Goal: Task Accomplishment & Management: Manage account settings

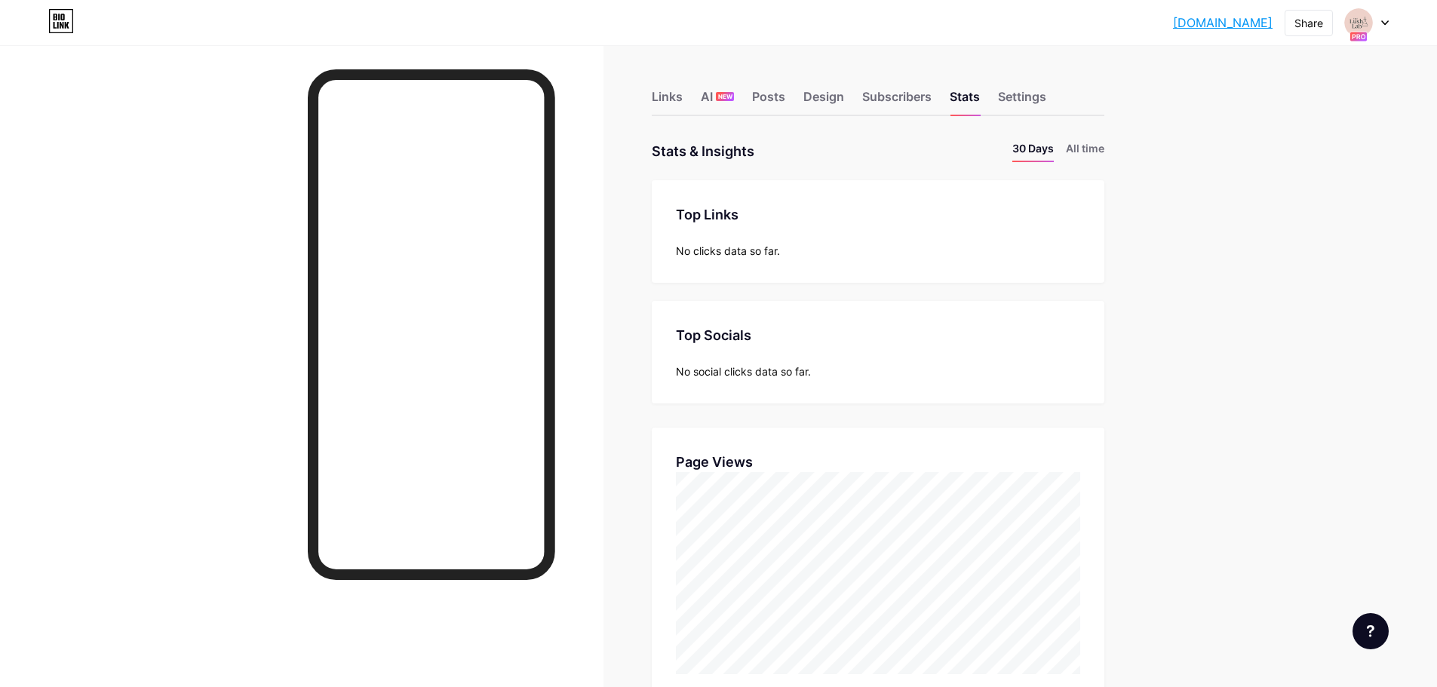
scroll to position [302, 0]
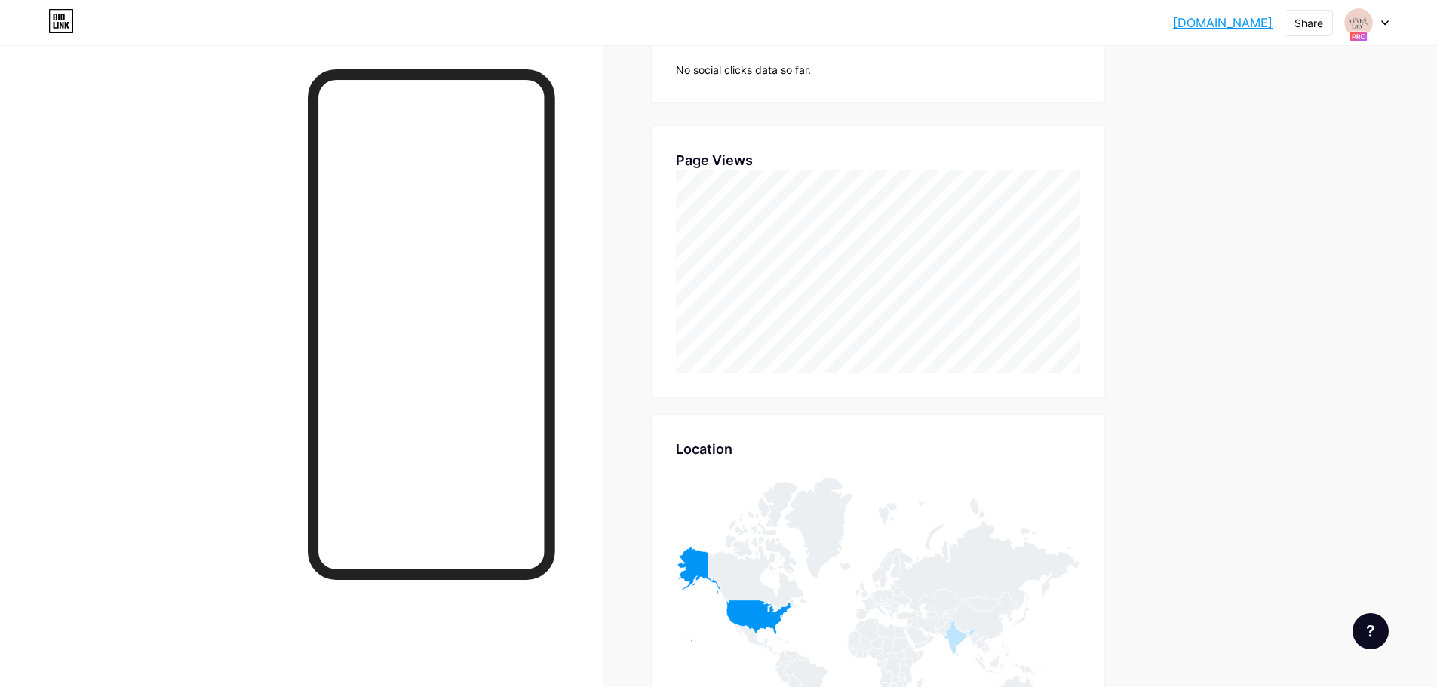
click at [1255, 367] on div "[DOMAIN_NAME]... [DOMAIN_NAME] Share Switch accounts TheLushLab [DOMAIN_NAME]/l…" at bounding box center [718, 461] width 1437 height 1526
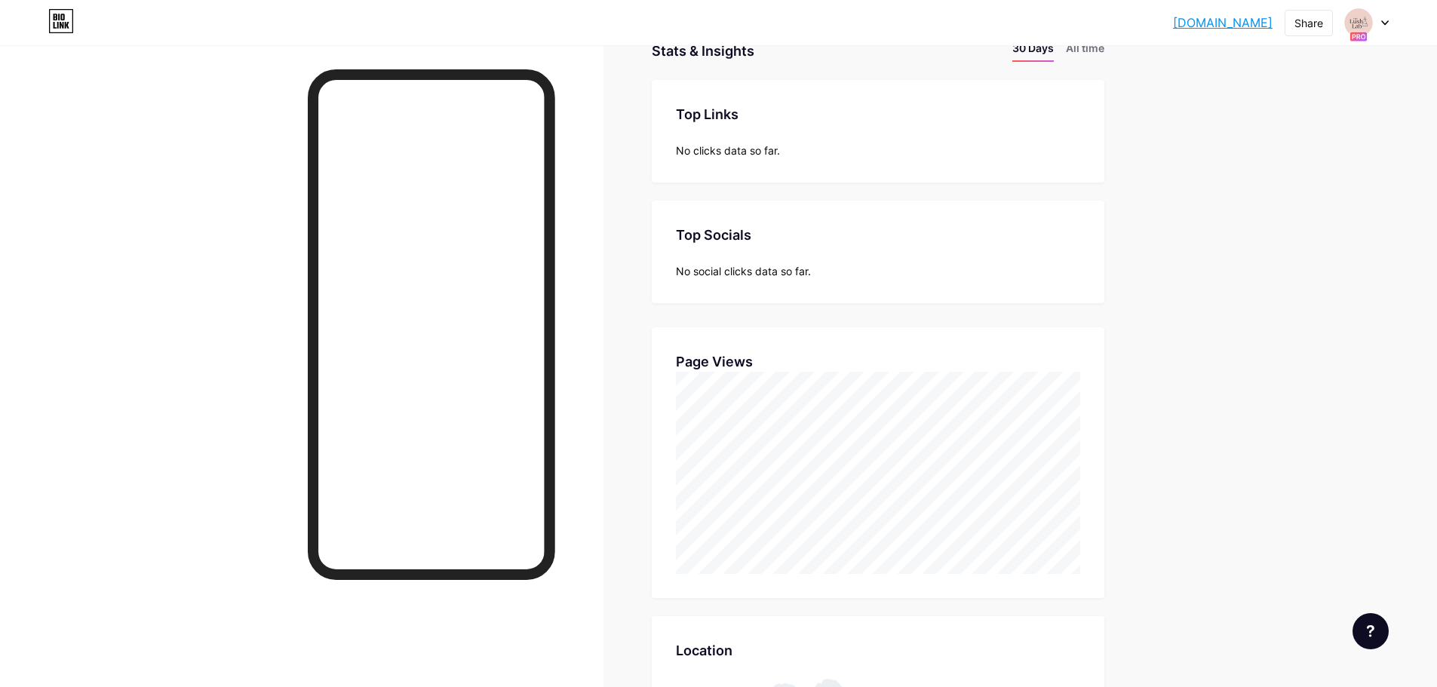
scroll to position [0, 0]
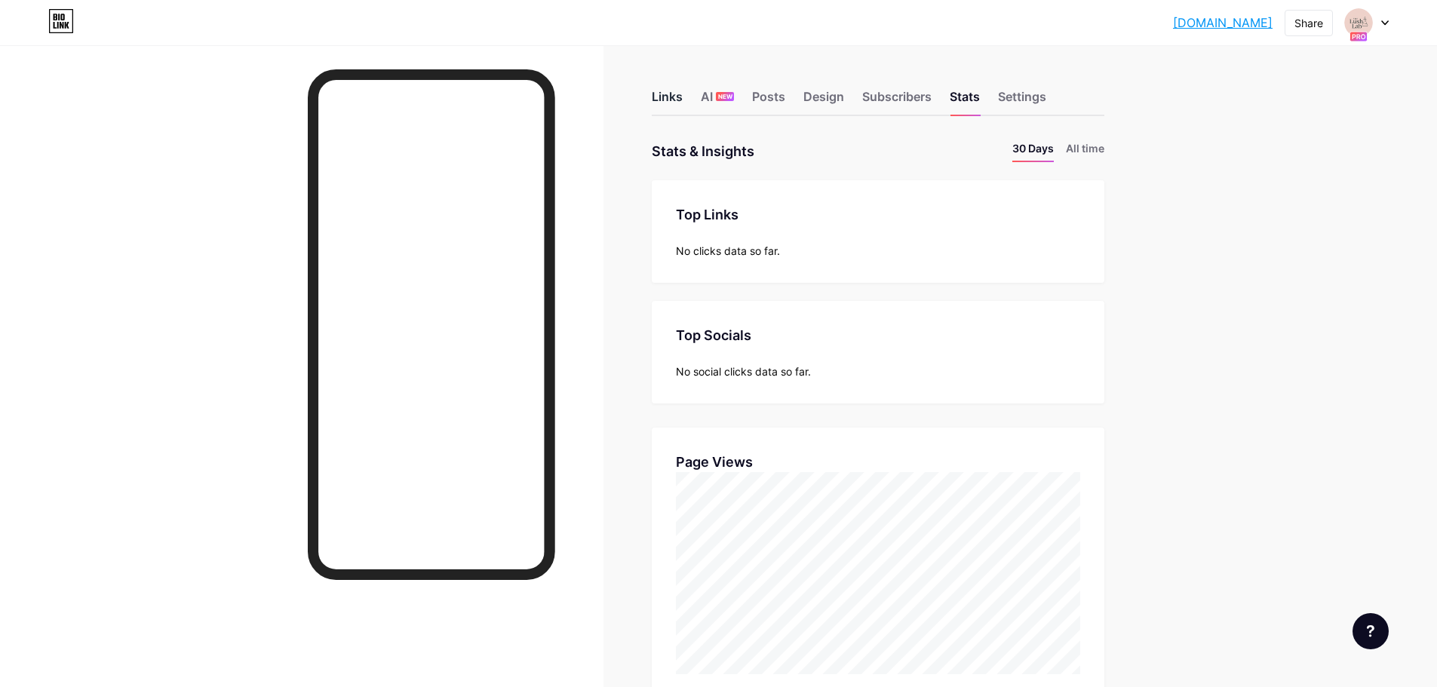
click at [658, 94] on div "Links" at bounding box center [667, 100] width 31 height 27
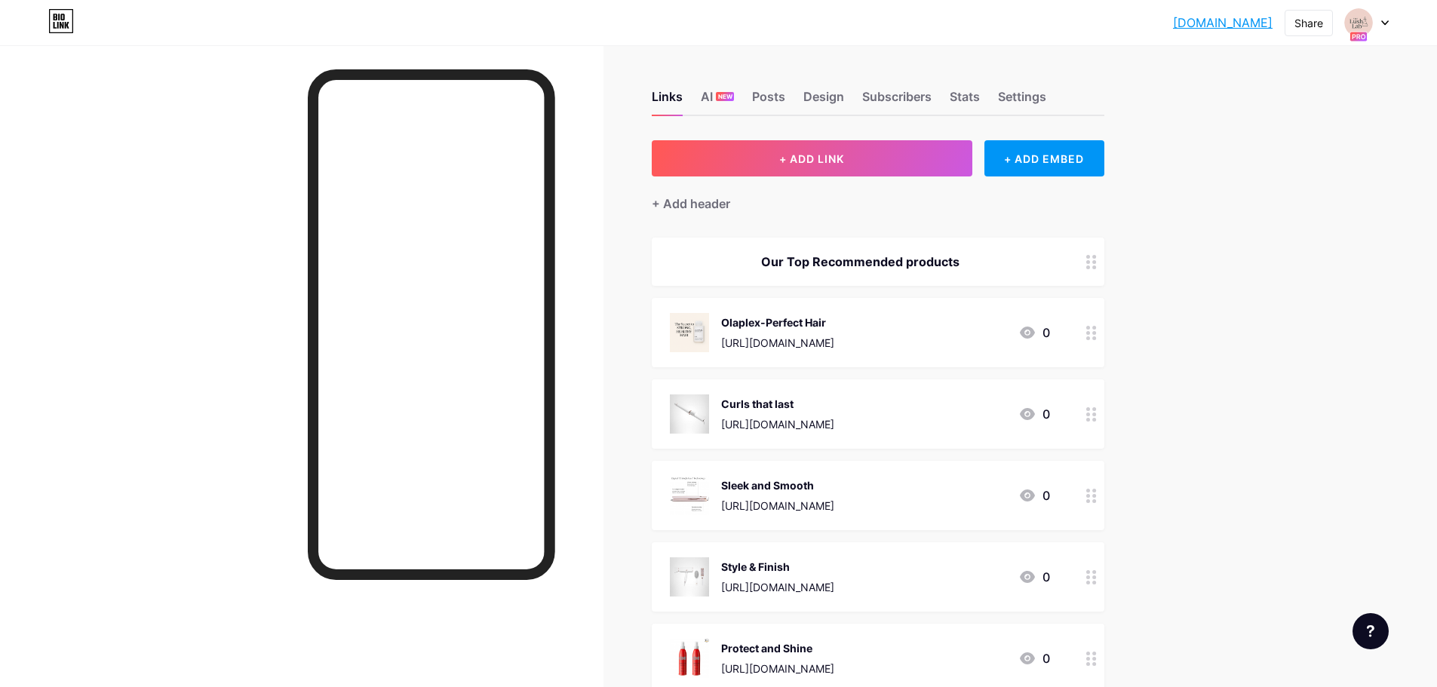
click at [1312, 391] on div "[DOMAIN_NAME]... [DOMAIN_NAME] Share Switch accounts TheLushLab [DOMAIN_NAME]/l…" at bounding box center [718, 434] width 1437 height 869
click at [801, 321] on div "Olaplex-Perfect Hair" at bounding box center [777, 322] width 113 height 16
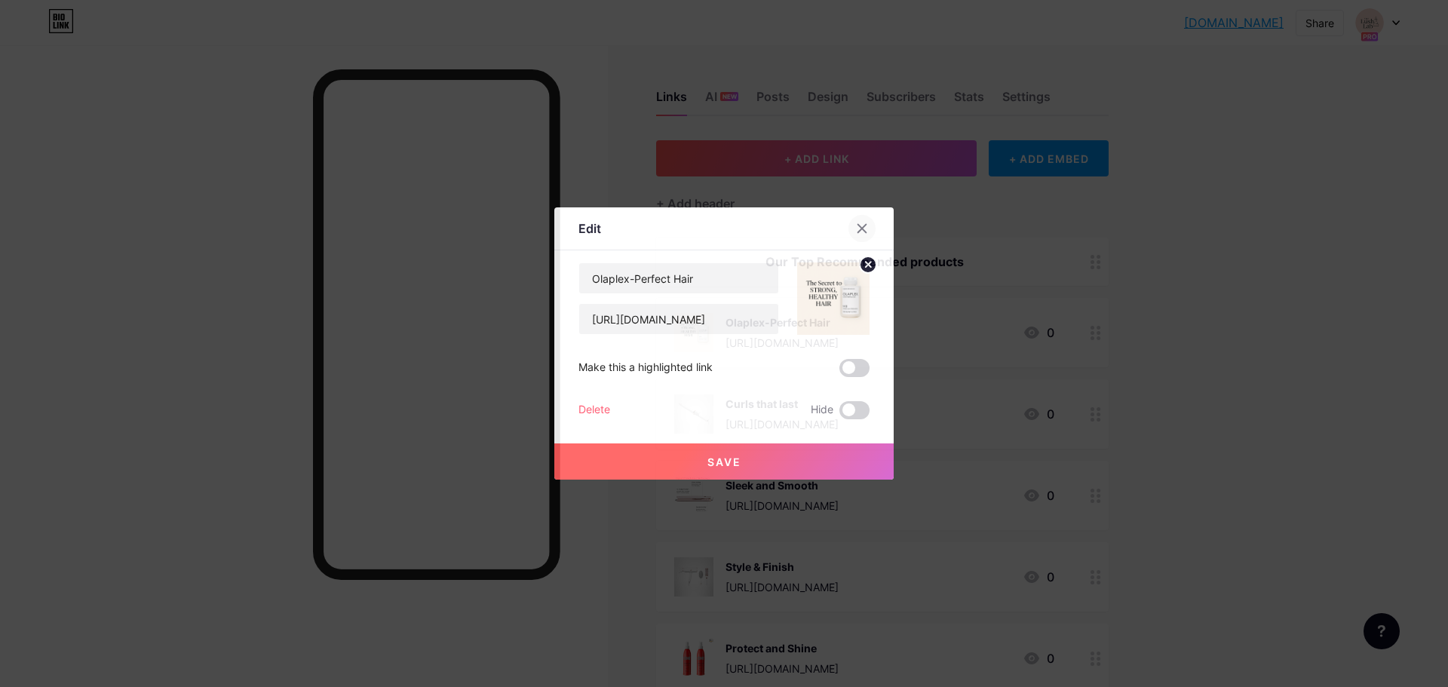
click at [870, 219] on div at bounding box center [861, 228] width 27 height 27
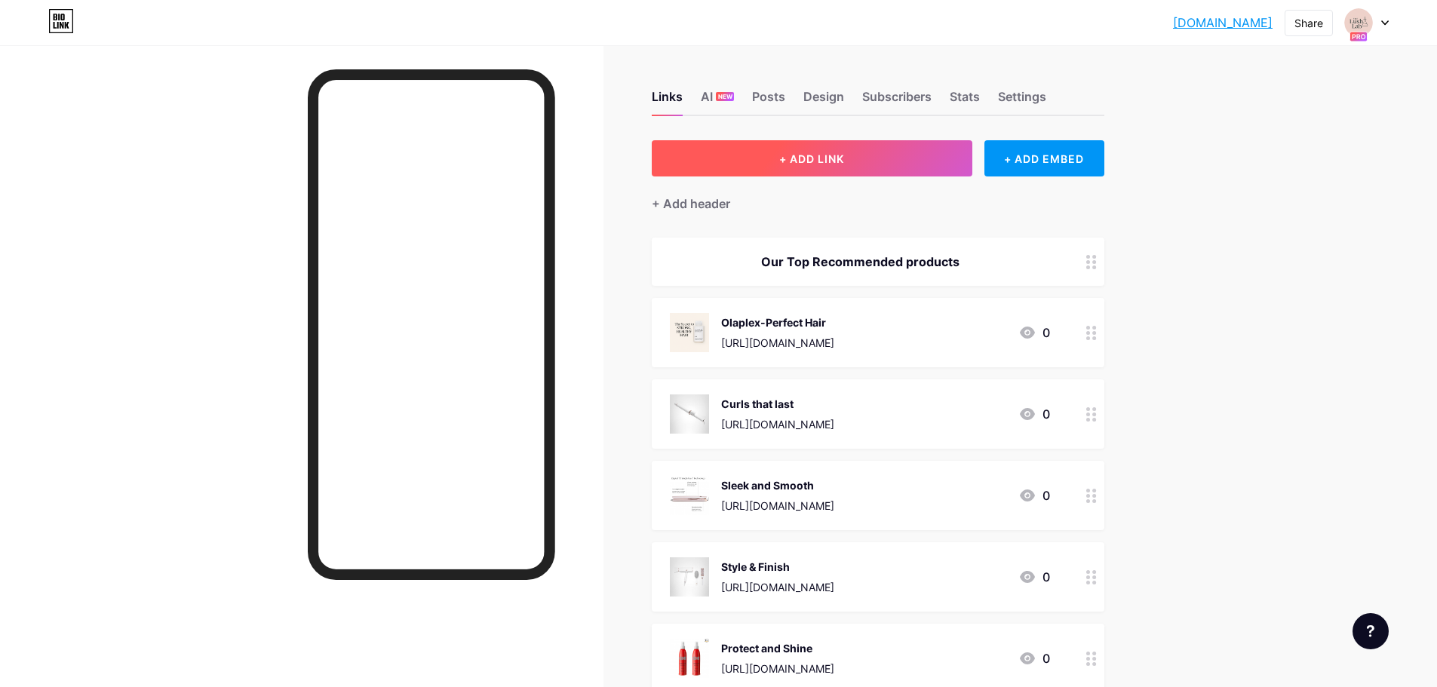
click at [843, 168] on button "+ ADD LINK" at bounding box center [812, 158] width 321 height 36
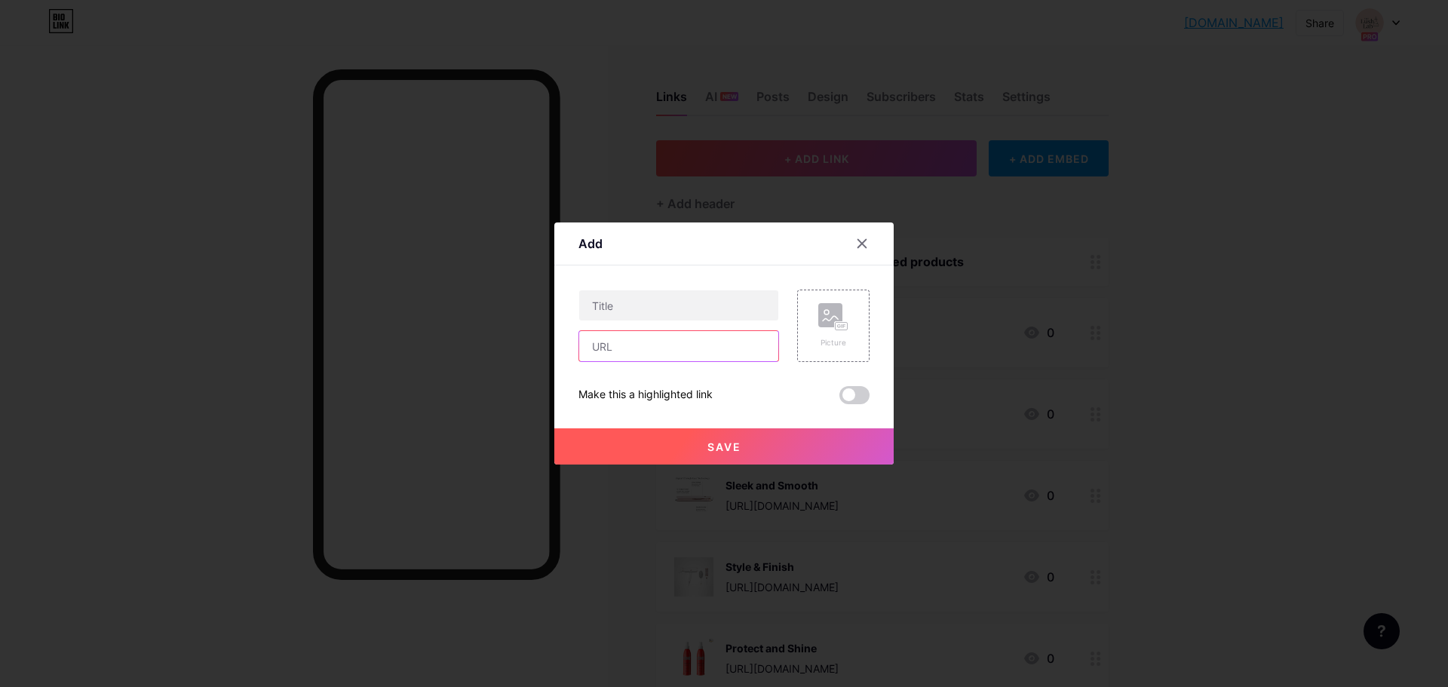
click at [668, 344] on input "text" at bounding box center [678, 346] width 199 height 30
paste input "Moroccanoil Treatment"
click at [749, 355] on input "Moroccanoil Treatment" at bounding box center [678, 346] width 199 height 30
drag, startPoint x: 744, startPoint y: 348, endPoint x: 559, endPoint y: 348, distance: 185.5
click at [559, 348] on div "Add Content YouTube Play YouTube video without leaving your page. ADD Vimeo Pla…" at bounding box center [723, 343] width 339 height 242
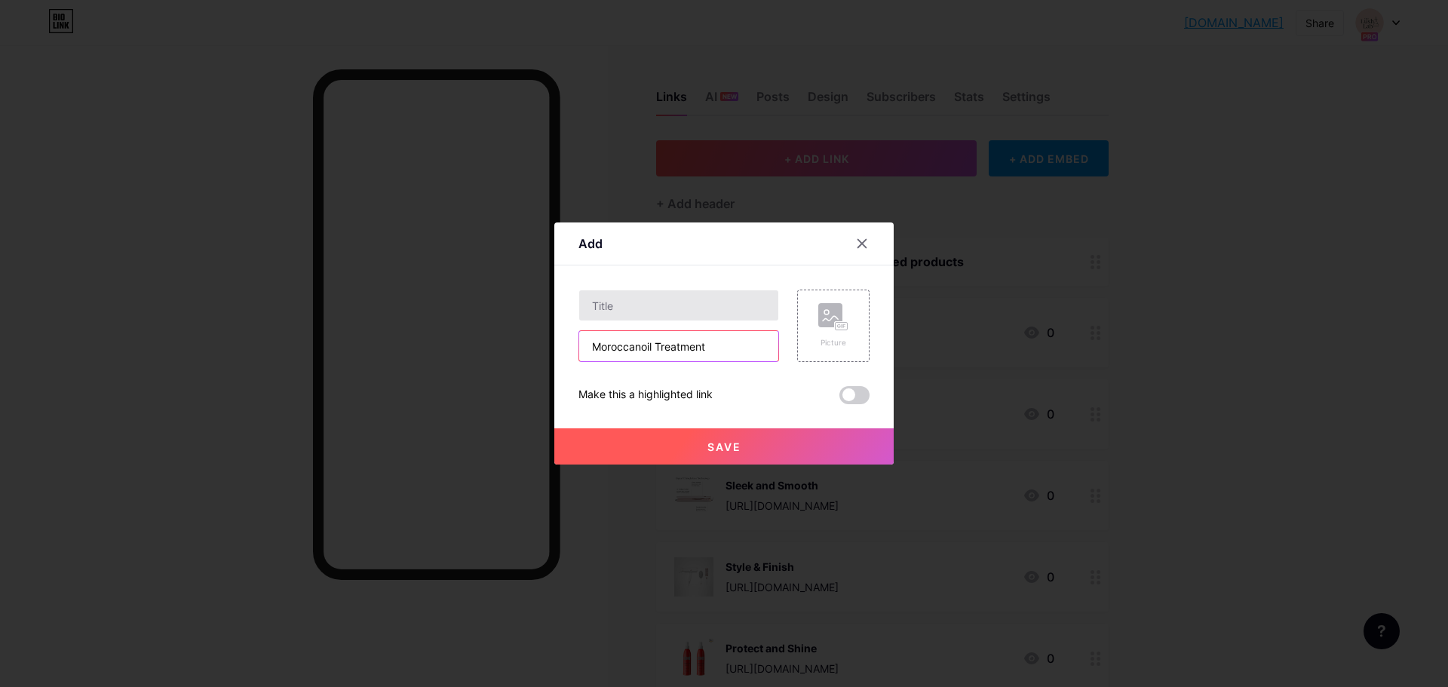
type input "Moroccanoil Treatment"
click at [649, 305] on input "text" at bounding box center [678, 305] width 199 height 30
paste input "Moroccanoil Treatment"
type input "Moroccanoil Treatment"
drag, startPoint x: 735, startPoint y: 342, endPoint x: 568, endPoint y: 365, distance: 168.2
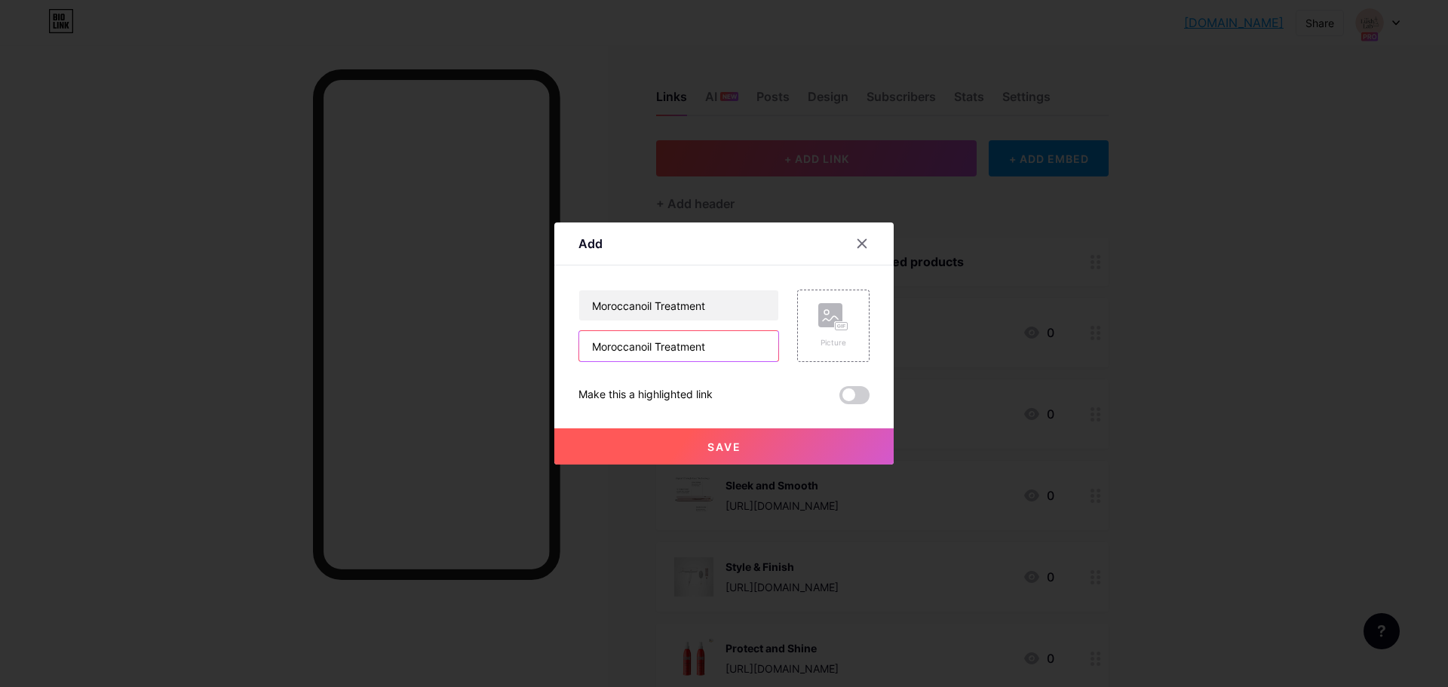
click at [572, 364] on div "Add Content YouTube Play YouTube video without leaving your page. ADD Vimeo Pla…" at bounding box center [723, 343] width 339 height 242
click at [662, 344] on input "text" at bounding box center [678, 346] width 199 height 30
paste input "[URL][DOMAIN_NAME]"
type input "[URL][DOMAIN_NAME]"
click at [732, 450] on span "Save" at bounding box center [724, 446] width 34 height 13
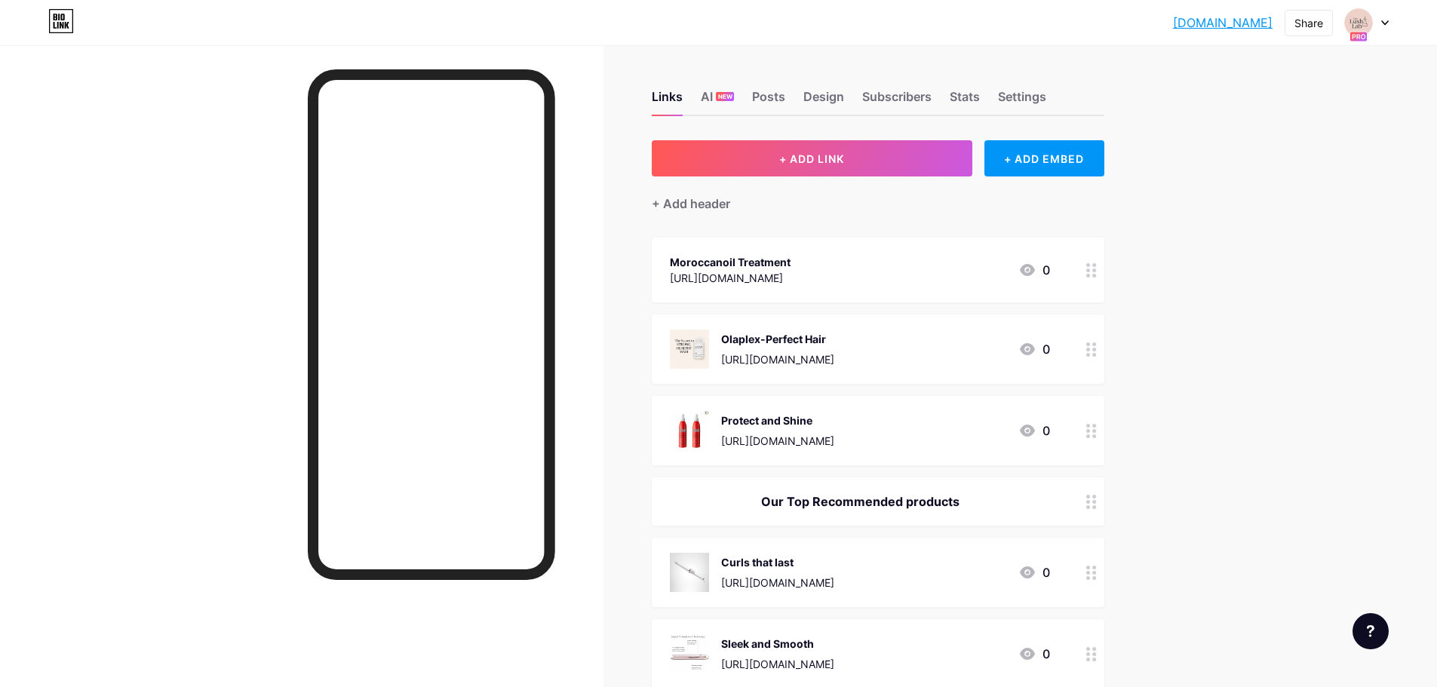
click at [1097, 268] on icon at bounding box center [1091, 270] width 11 height 14
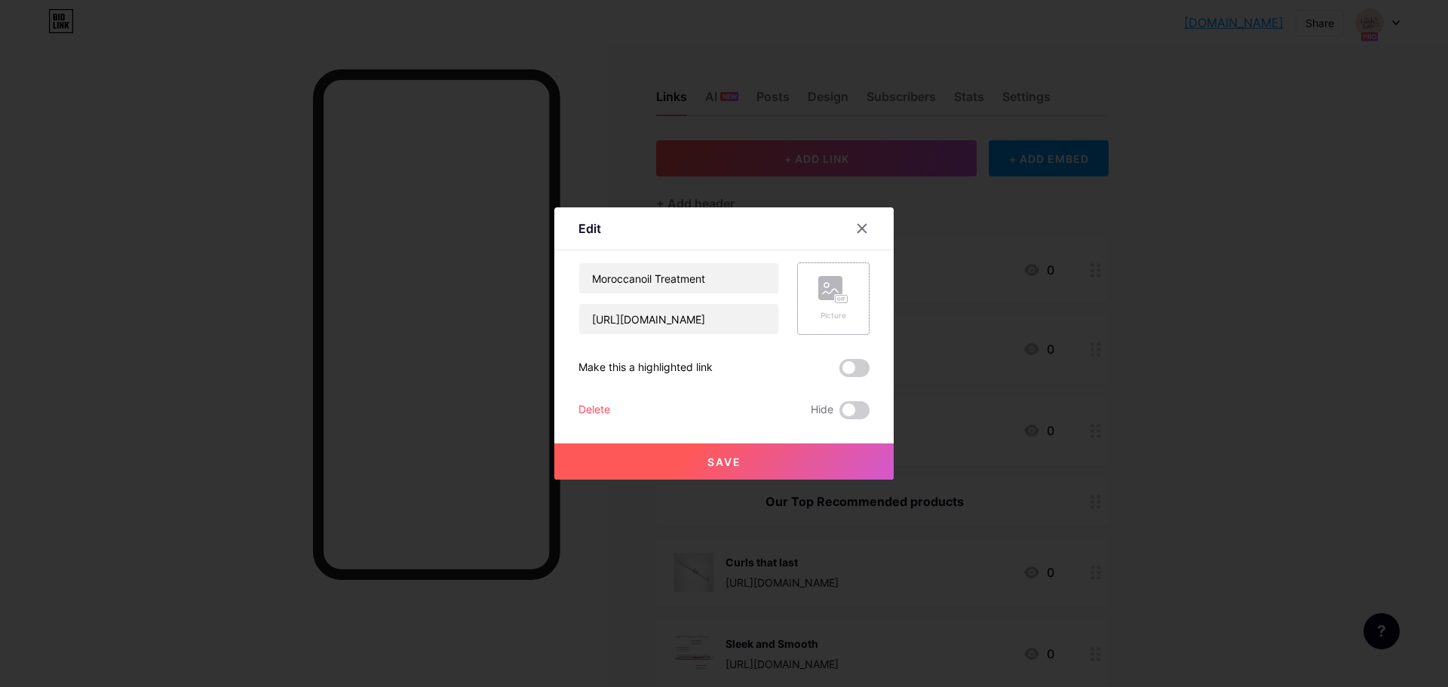
click at [816, 290] on div "Picture" at bounding box center [833, 298] width 72 height 72
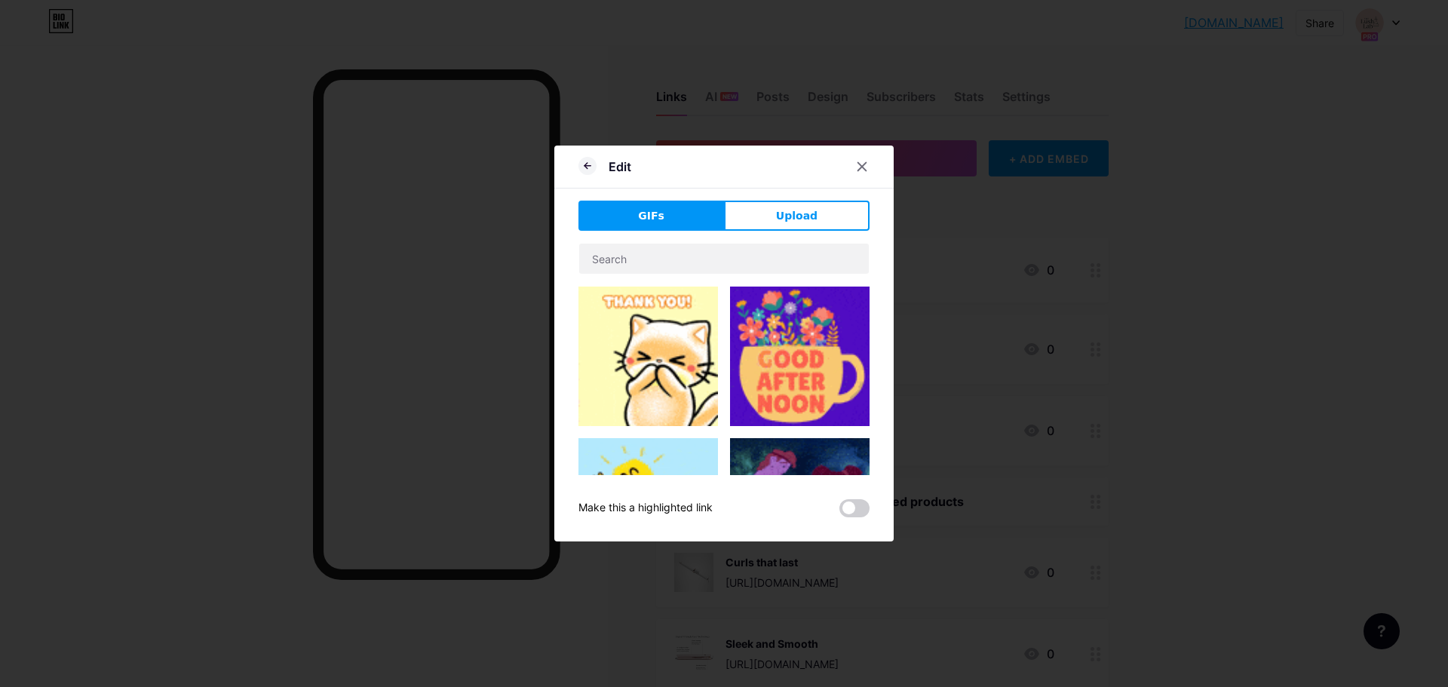
click at [762, 229] on button "Upload" at bounding box center [797, 216] width 146 height 30
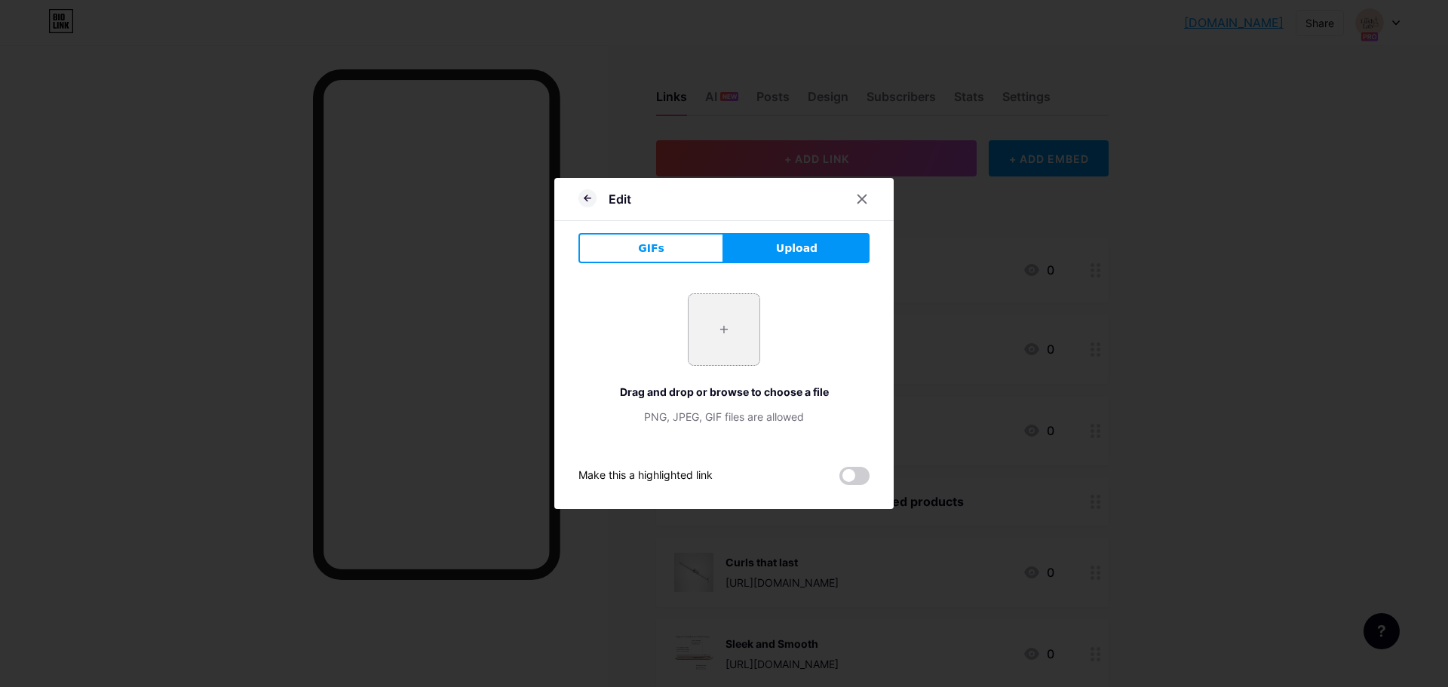
click at [733, 329] on input "file" at bounding box center [724, 329] width 71 height 71
type input "C:\fakepath\61V+npWR6hL._SX522_.jpg"
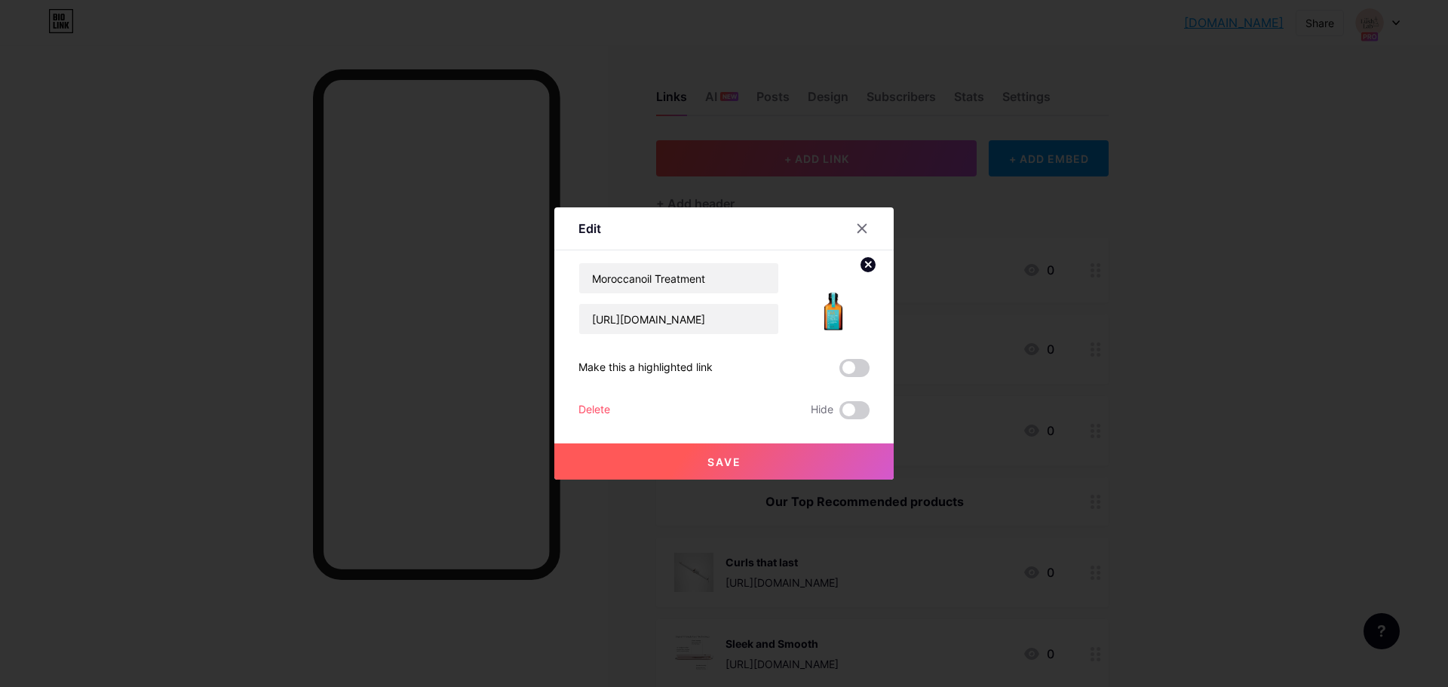
click at [776, 450] on button "Save" at bounding box center [723, 461] width 339 height 36
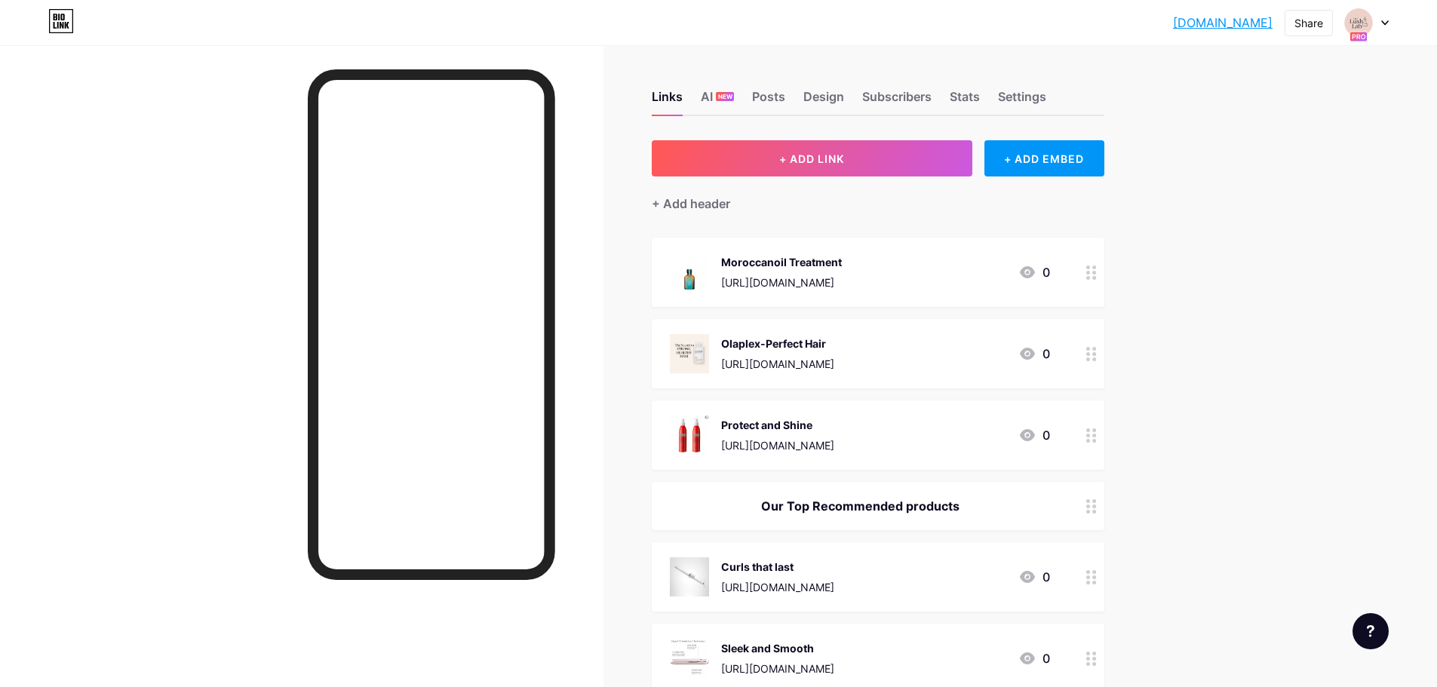
click at [1290, 273] on div "[DOMAIN_NAME]... [DOMAIN_NAME] Share Switch accounts TheLushLab [DOMAIN_NAME]/l…" at bounding box center [718, 475] width 1437 height 950
click at [716, 205] on div "+ Add header" at bounding box center [691, 204] width 78 height 18
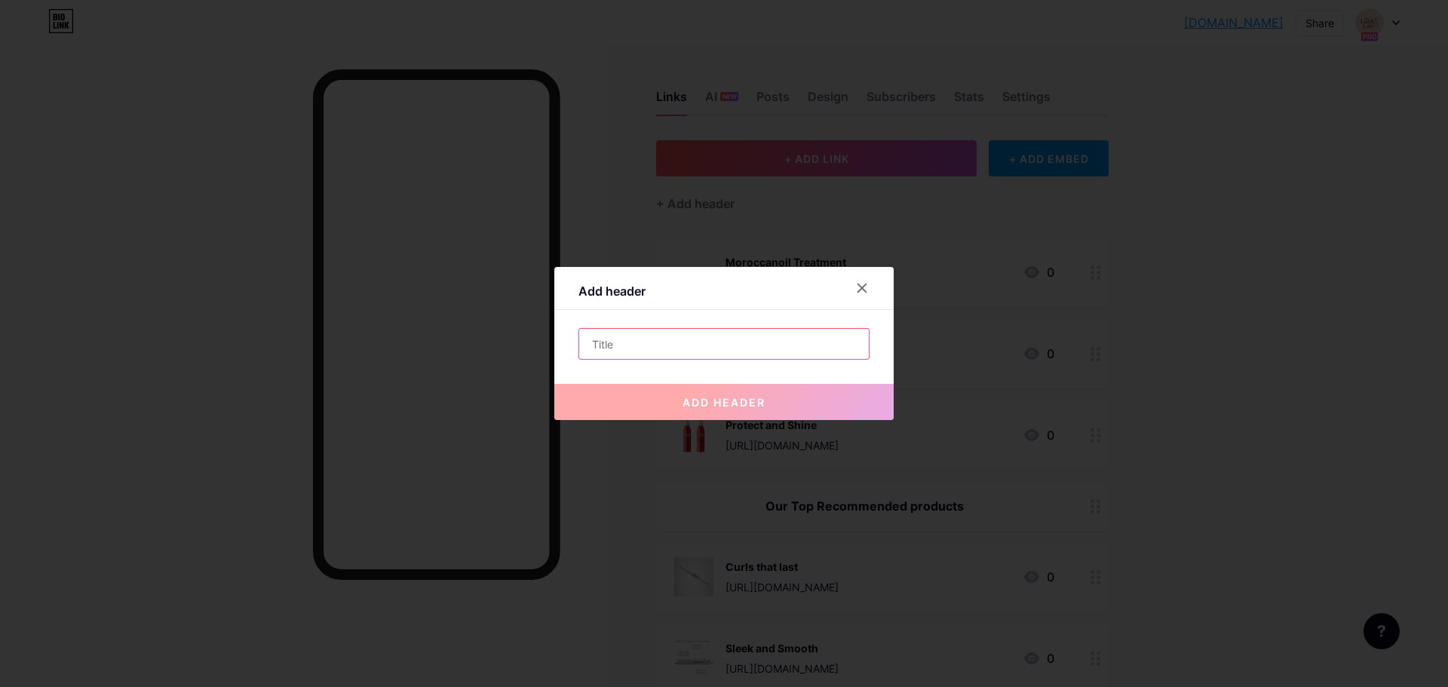
click at [738, 333] on input "text" at bounding box center [724, 344] width 290 height 30
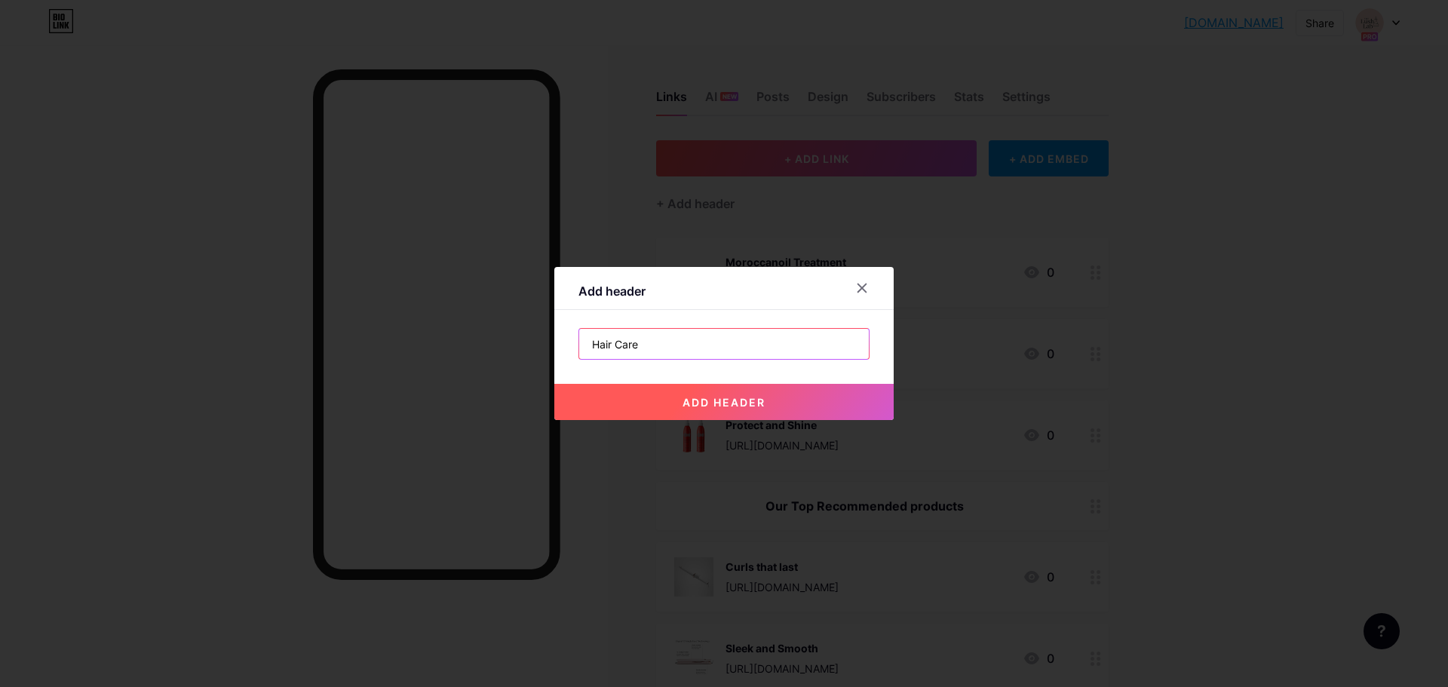
type input "Hair Care"
click at [775, 410] on button "add header" at bounding box center [723, 402] width 339 height 36
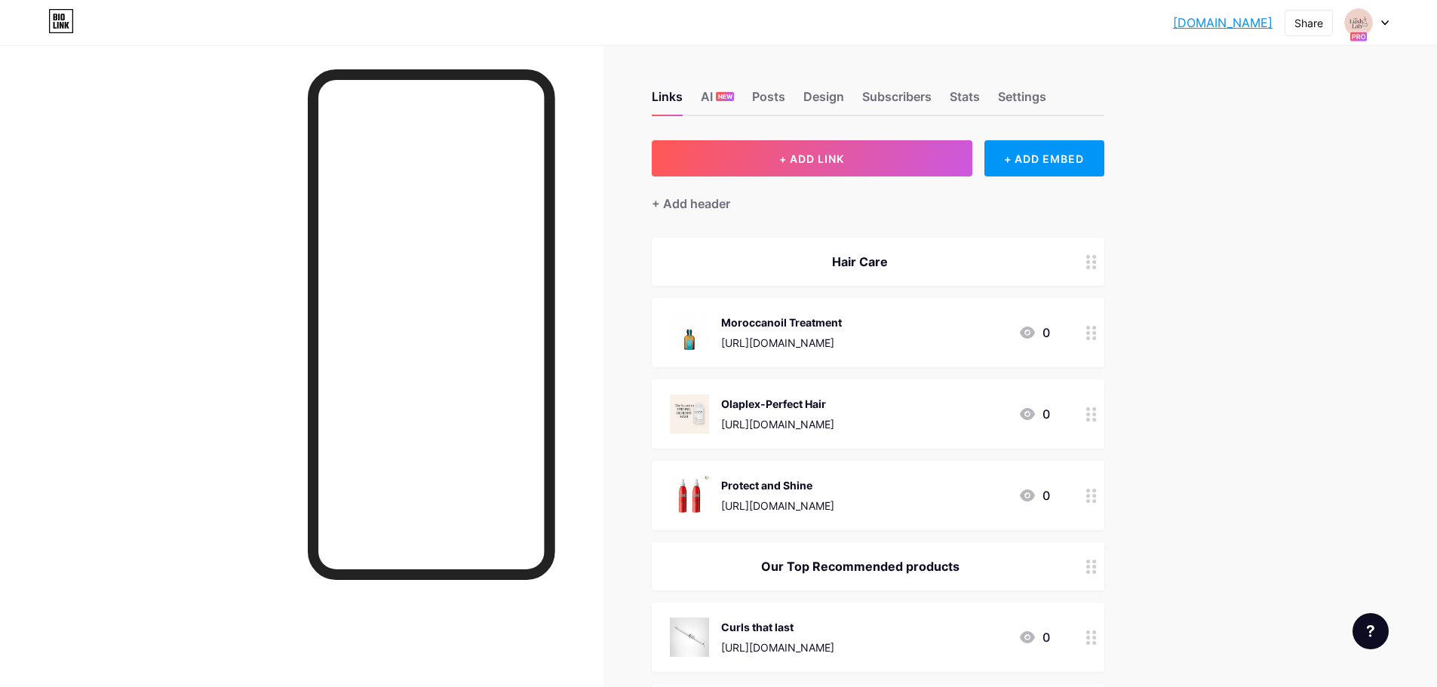
drag, startPoint x: 1286, startPoint y: 280, endPoint x: 699, endPoint y: 269, distance: 586.8
click at [1284, 280] on div "[DOMAIN_NAME]... [DOMAIN_NAME] Share Switch accounts TheLushLab [DOMAIN_NAME]/l…" at bounding box center [718, 505] width 1437 height 1011
click at [816, 146] on button "+ ADD LINK" at bounding box center [812, 158] width 321 height 36
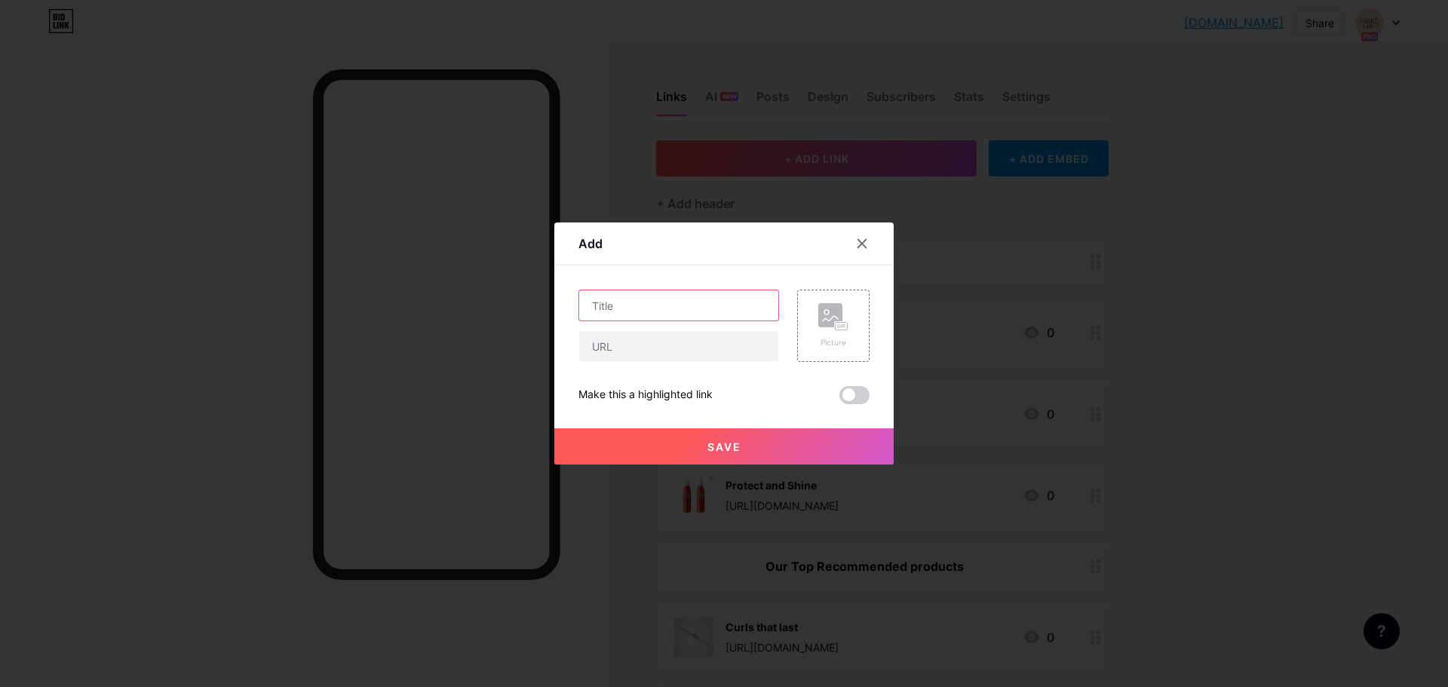
click at [686, 309] on input "text" at bounding box center [678, 305] width 199 height 30
type input "Hair"
click at [838, 316] on rect at bounding box center [830, 315] width 24 height 24
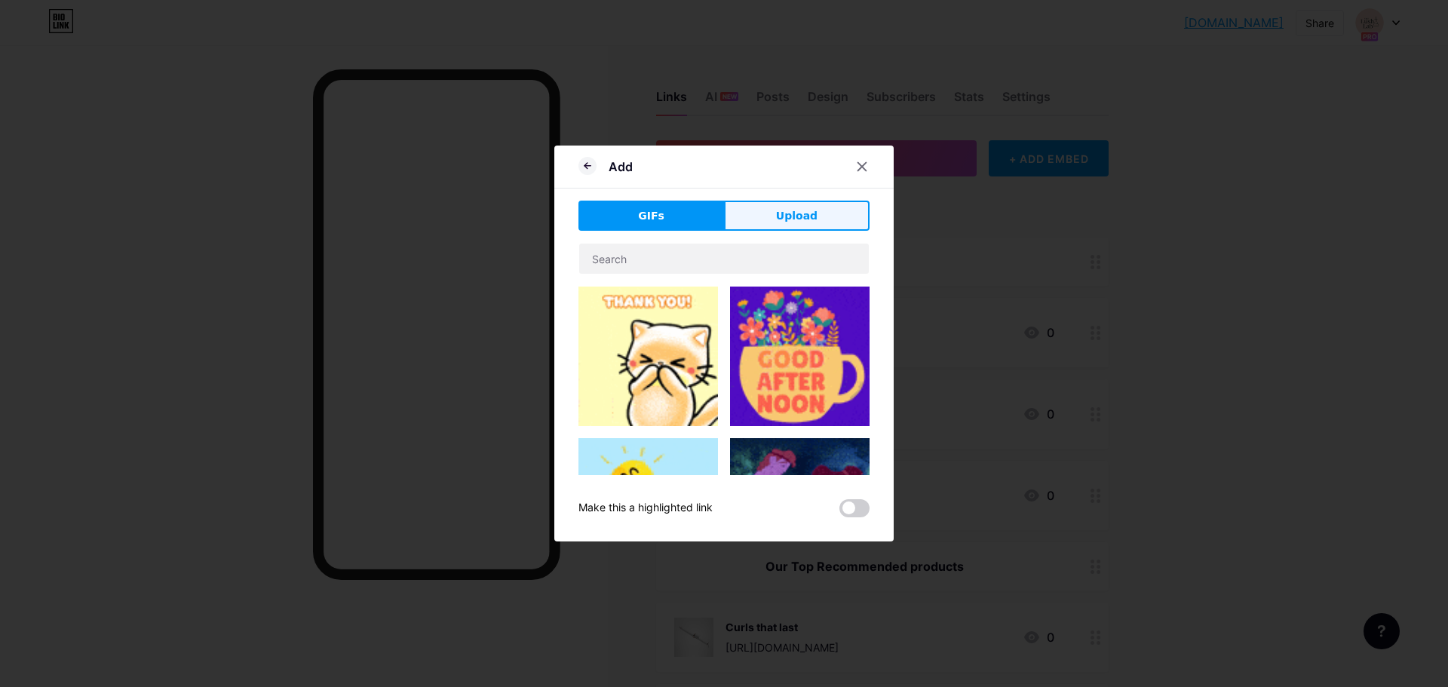
click at [801, 215] on span "Upload" at bounding box center [796, 216] width 41 height 16
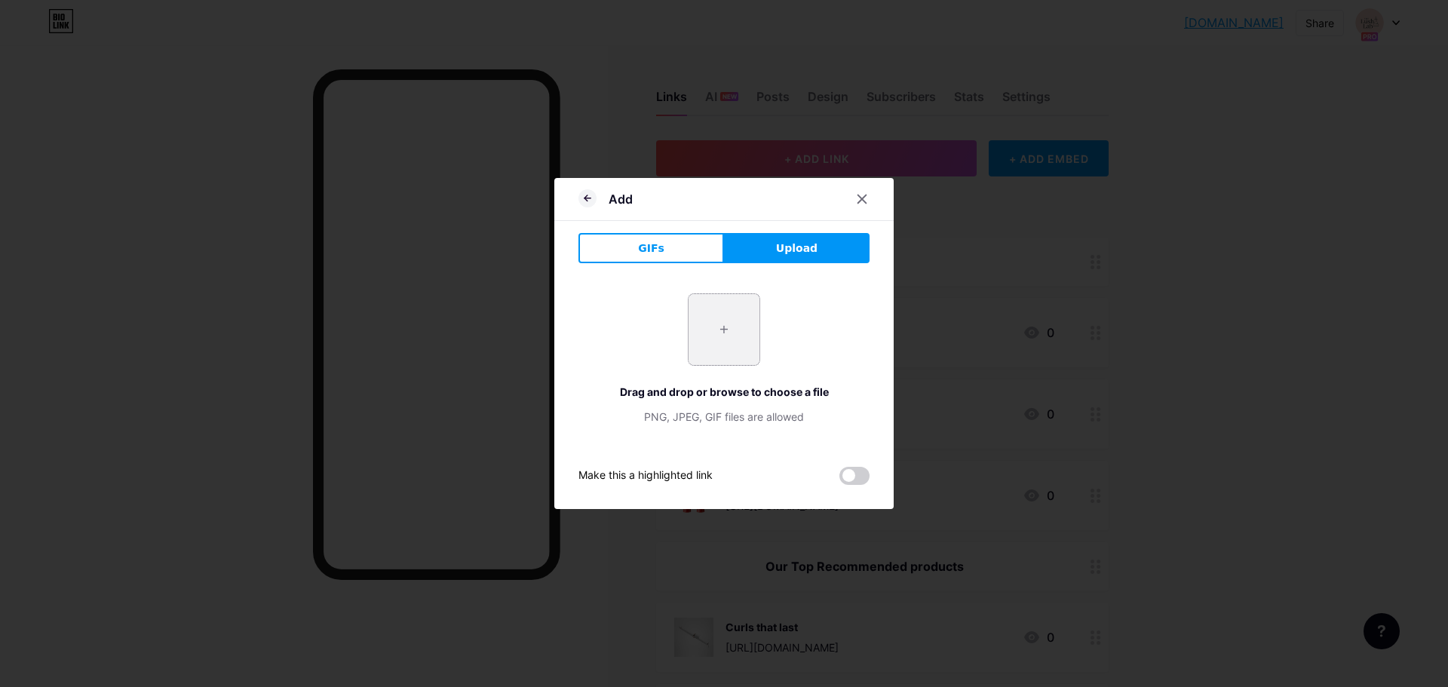
click at [710, 345] on input "file" at bounding box center [724, 329] width 71 height 71
type input "C:\fakepath\61V+npWR6hL._SX522_.jpg"
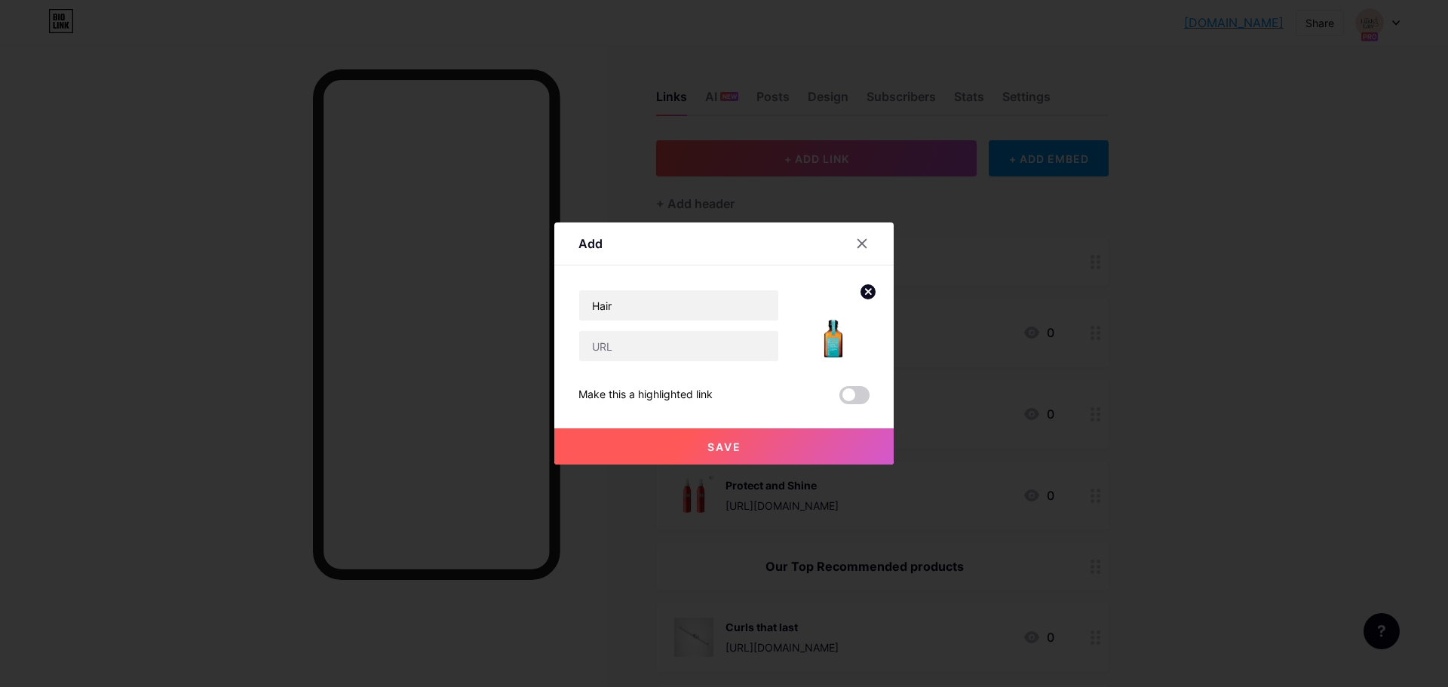
click at [875, 294] on circle at bounding box center [868, 292] width 17 height 17
click at [833, 318] on icon at bounding box center [830, 318] width 15 height 5
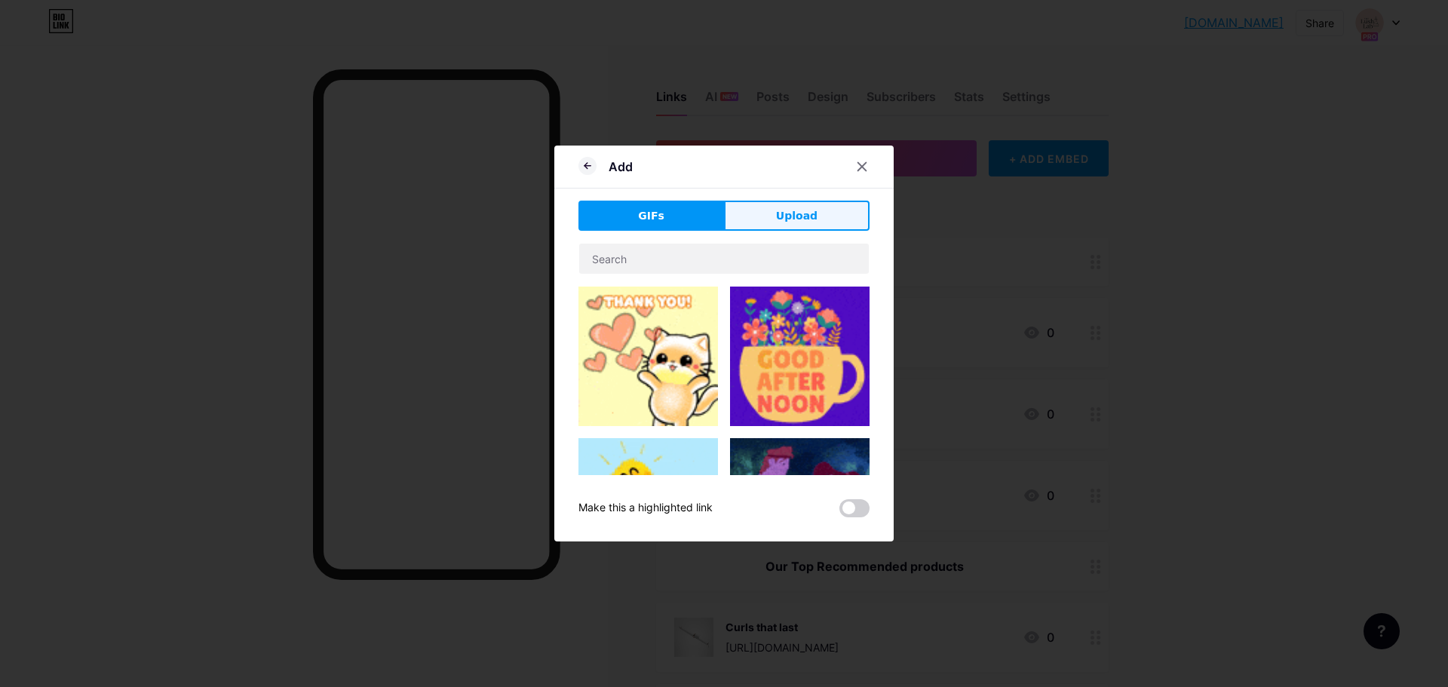
click at [750, 222] on button "Upload" at bounding box center [797, 216] width 146 height 30
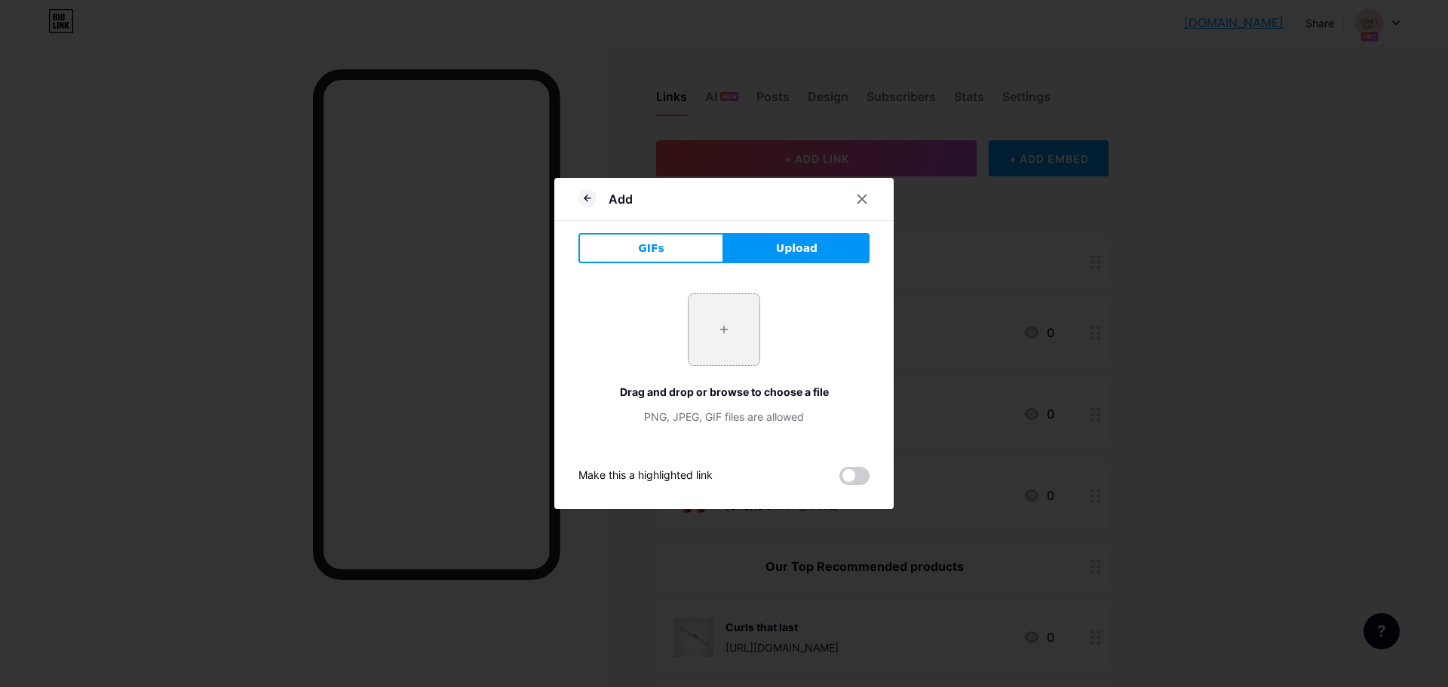
click at [728, 342] on input "file" at bounding box center [724, 329] width 71 height 71
type input "C:\fakepath\61y+K5gmVEL._SX679_.jpg"
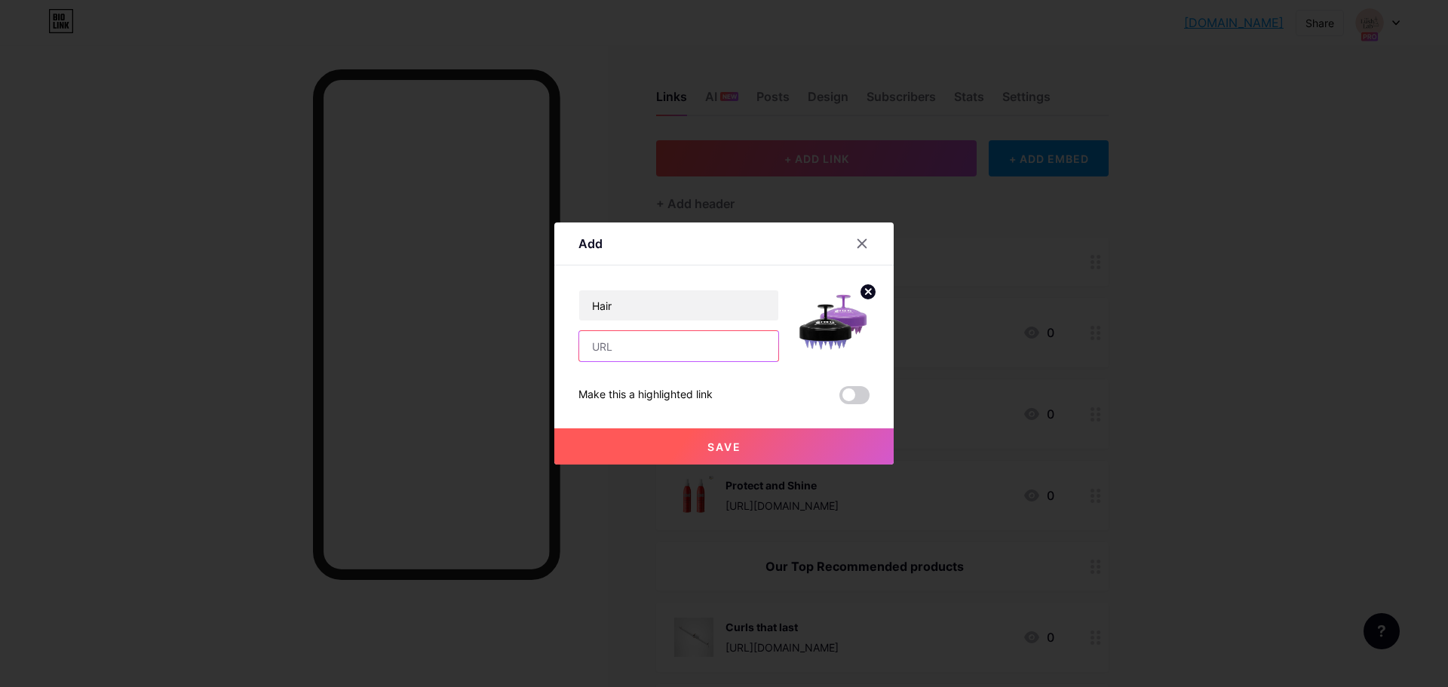
click at [652, 348] on input "text" at bounding box center [678, 346] width 199 height 30
paste input "Exfoliation"
type input "Exfoliation"
drag, startPoint x: 671, startPoint y: 348, endPoint x: 575, endPoint y: 348, distance: 95.8
click at [575, 348] on div "Add Content YouTube Play YouTube video without leaving your page. ADD Vimeo Pla…" at bounding box center [723, 343] width 339 height 242
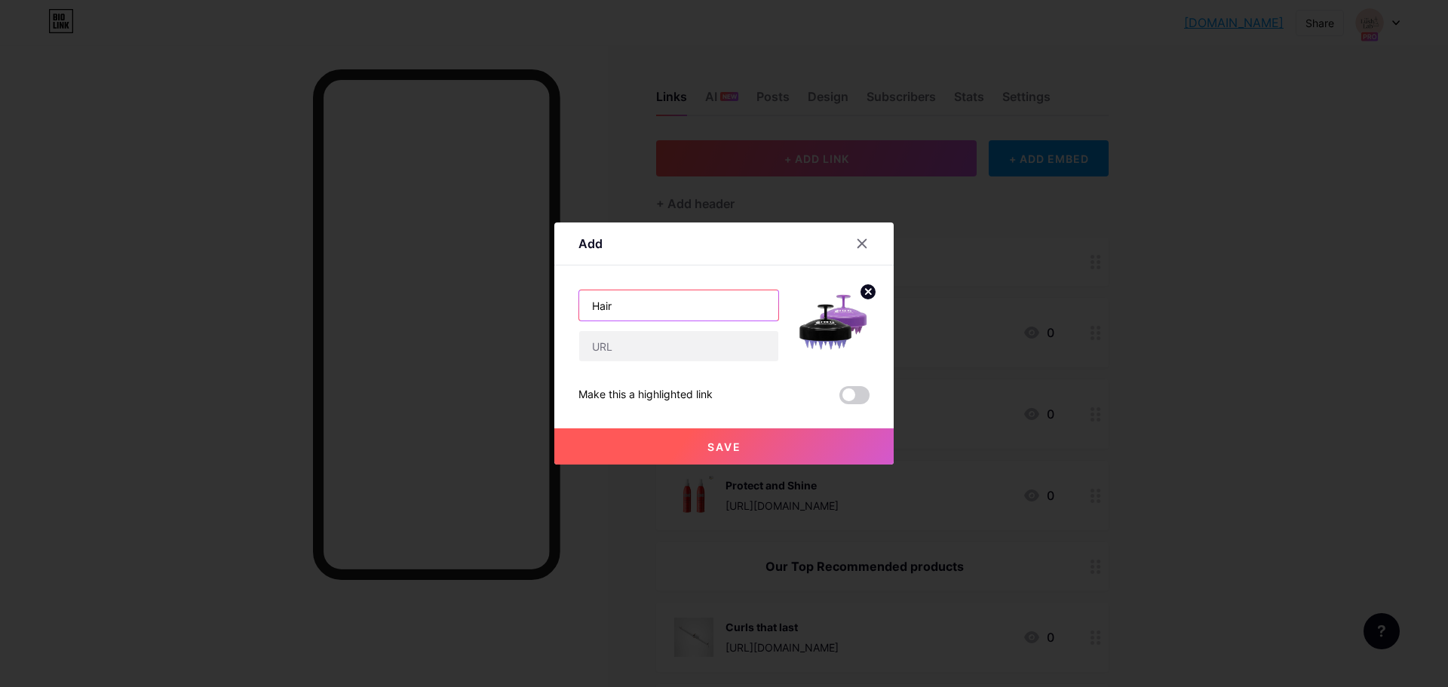
click at [688, 305] on input "Hair" at bounding box center [678, 305] width 199 height 30
paste input "Exfoliation"
type input "Hair Exfoliation"
click at [694, 339] on input "text" at bounding box center [678, 346] width 199 height 30
paste input "[URL][DOMAIN_NAME]"
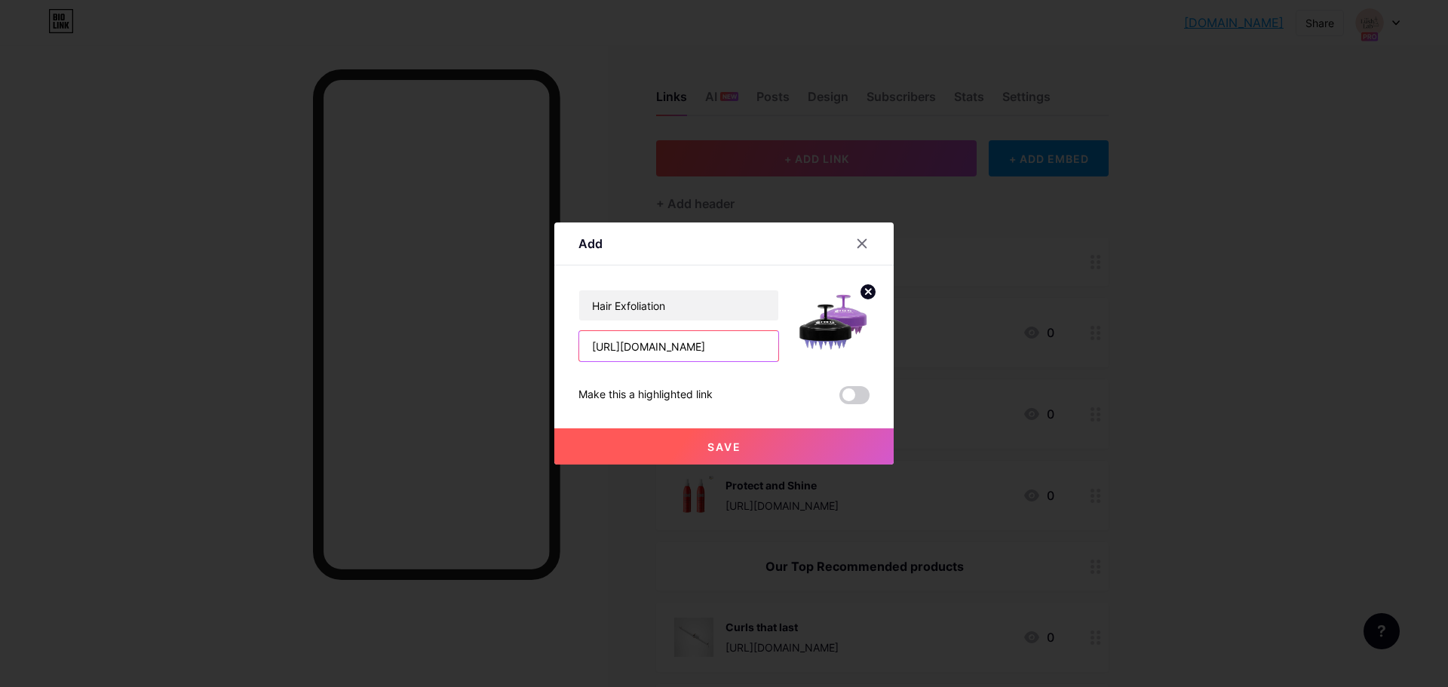
type input "[URL][DOMAIN_NAME]"
click at [696, 444] on button "Save" at bounding box center [723, 446] width 339 height 36
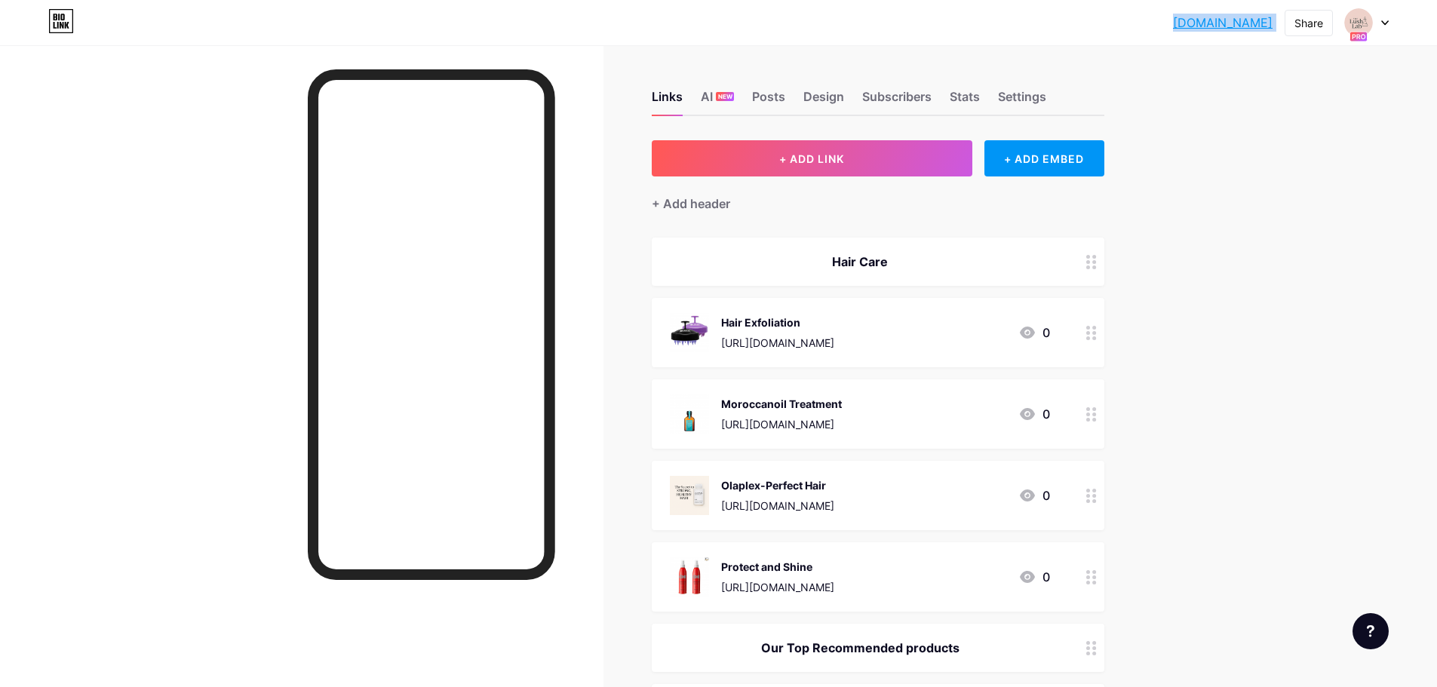
drag, startPoint x: 1178, startPoint y: 21, endPoint x: 1281, endPoint y: 26, distance: 102.7
click at [1281, 26] on div "[DOMAIN_NAME]... [DOMAIN_NAME] Share Switch accounts TheLushLab [DOMAIN_NAME]/l…" at bounding box center [718, 22] width 1437 height 27
copy div "[DOMAIN_NAME] Share Switch accounts TheLushLab [DOMAIN_NAME]/lushlabs Airly [DO…"
